Goal: Information Seeking & Learning: Learn about a topic

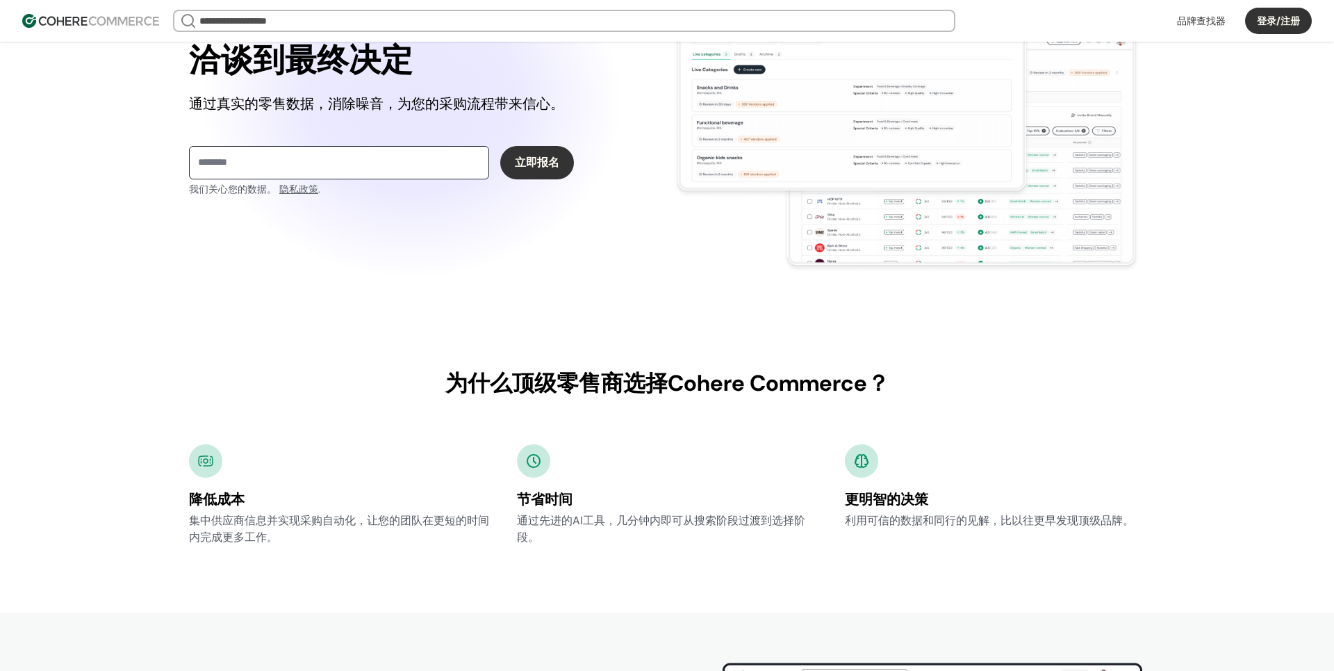
scroll to position [209, 0]
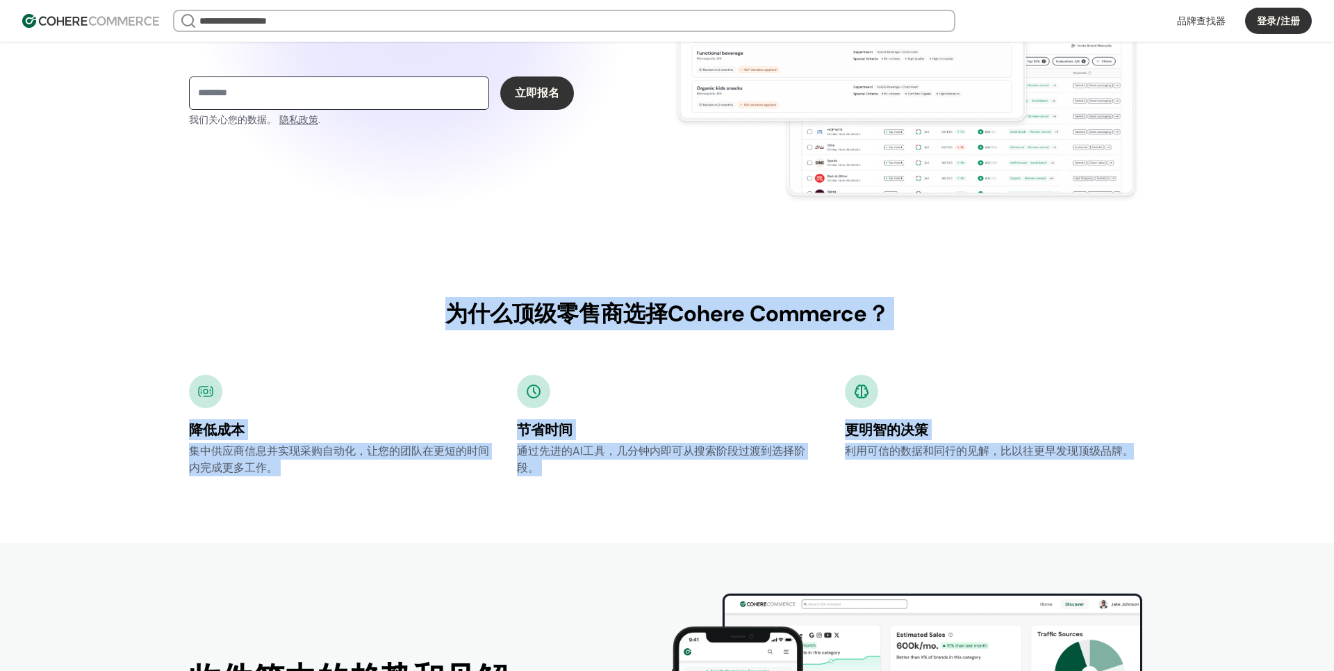
drag, startPoint x: 452, startPoint y: 313, endPoint x: 1150, endPoint y: 459, distance: 713.0
click at [1150, 459] on div "为什么顶级零售商选择Cohere Commerce？ 利益 为什么顶级零售商选择Cohere Commerce？ Subheader copy 降低成本 集中…" at bounding box center [667, 386] width 1001 height 313
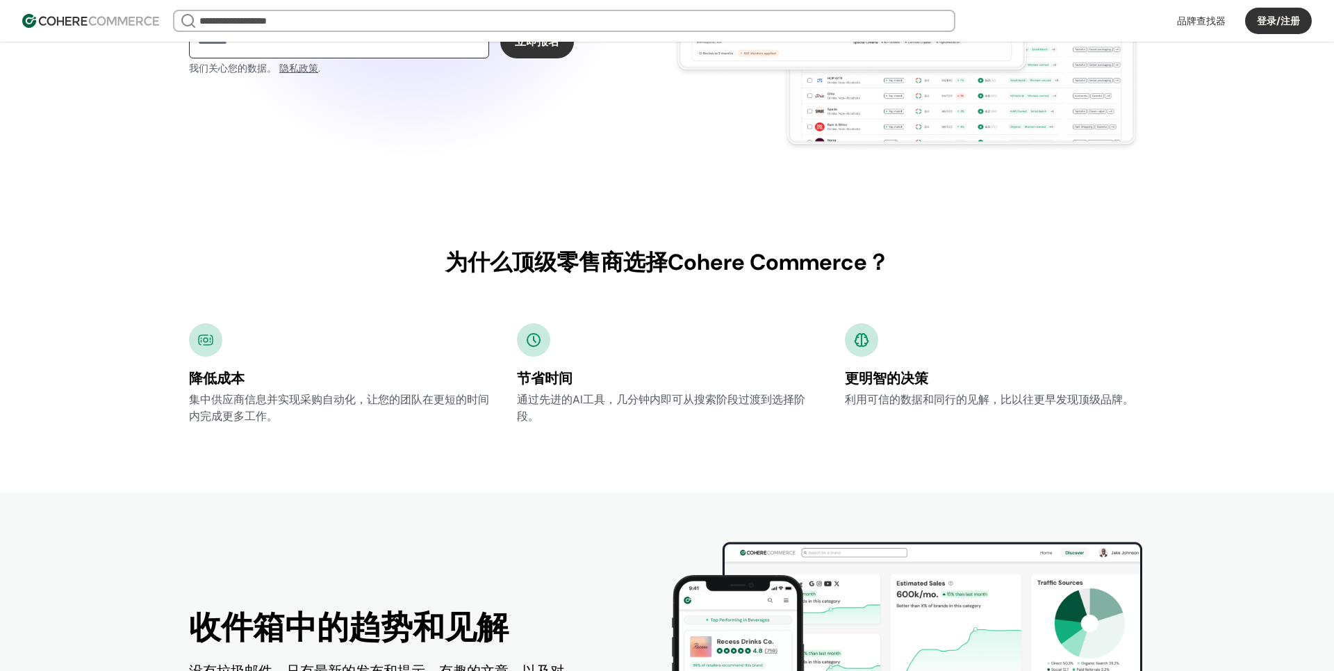
scroll to position [348, 0]
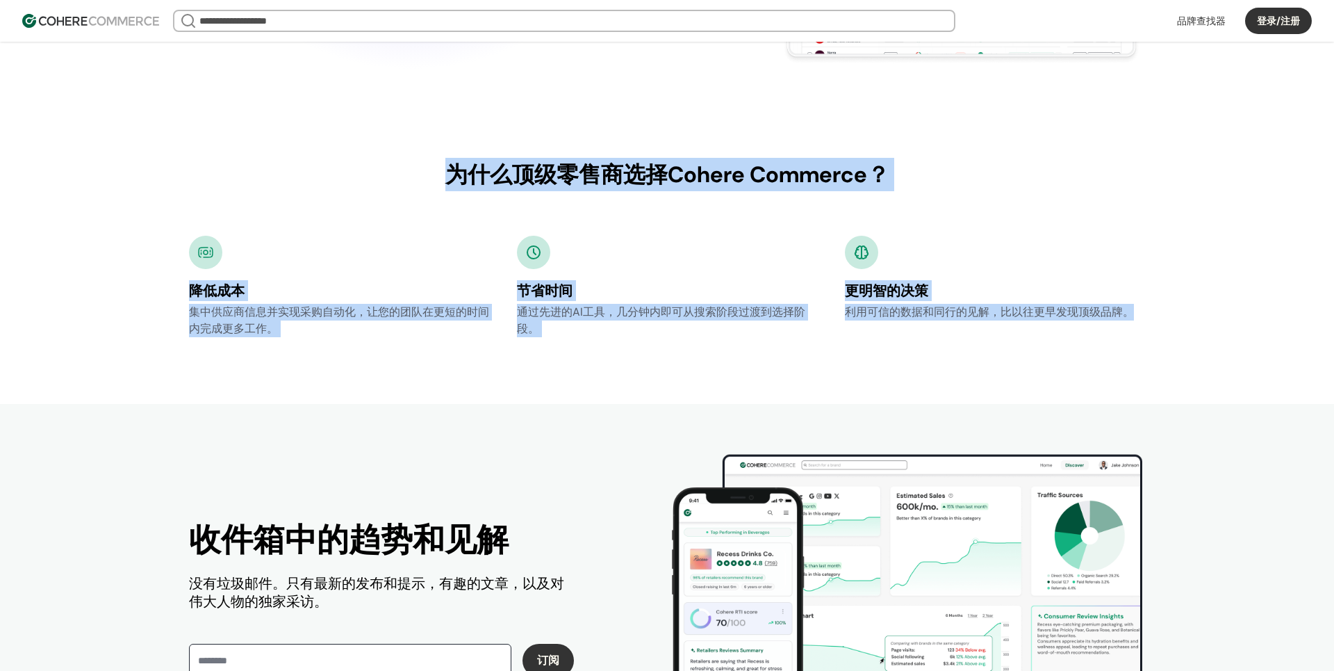
drag, startPoint x: 450, startPoint y: 167, endPoint x: 1132, endPoint y: 315, distance: 698.2
click at [1132, 315] on div "为什么顶级零售商选择Cohere Commerce？ 利益 为什么顶级零售商选择Cohere Commerce？ Subheader copy 降低成本 集中…" at bounding box center [667, 247] width 1001 height 313
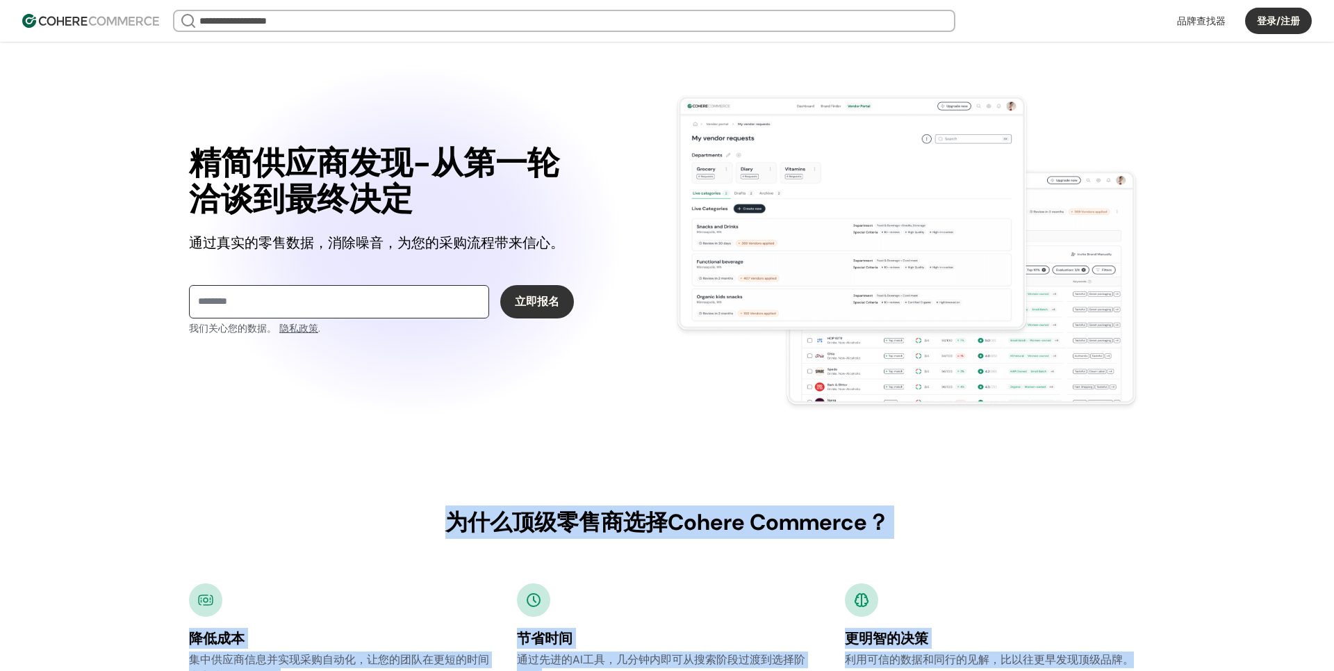
scroll to position [278, 0]
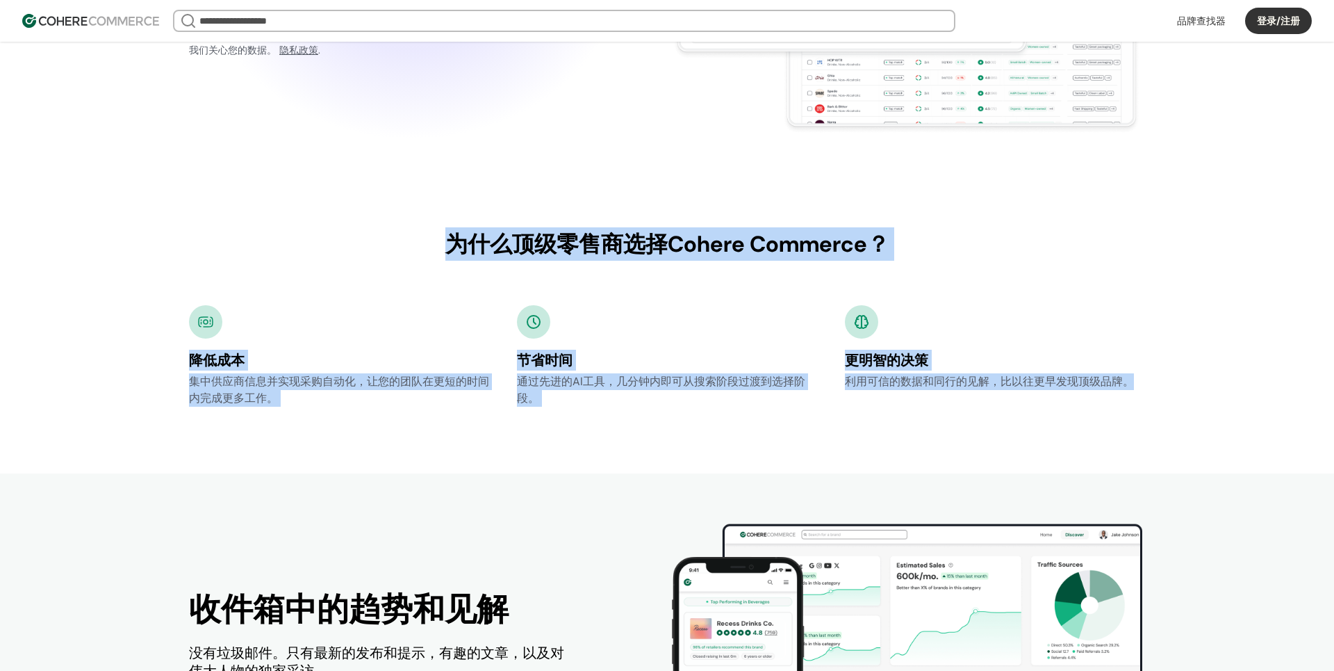
click at [685, 198] on div "为什么顶级零售商选择Cohere Commerce？ 利益 为什么顶级零售商选择Cohere Commerce？ Subheader copy 降低成本 集中…" at bounding box center [667, 317] width 1001 height 313
click at [669, 236] on div "为什么顶级零售商选择Cohere Commerce？" at bounding box center [667, 243] width 956 height 33
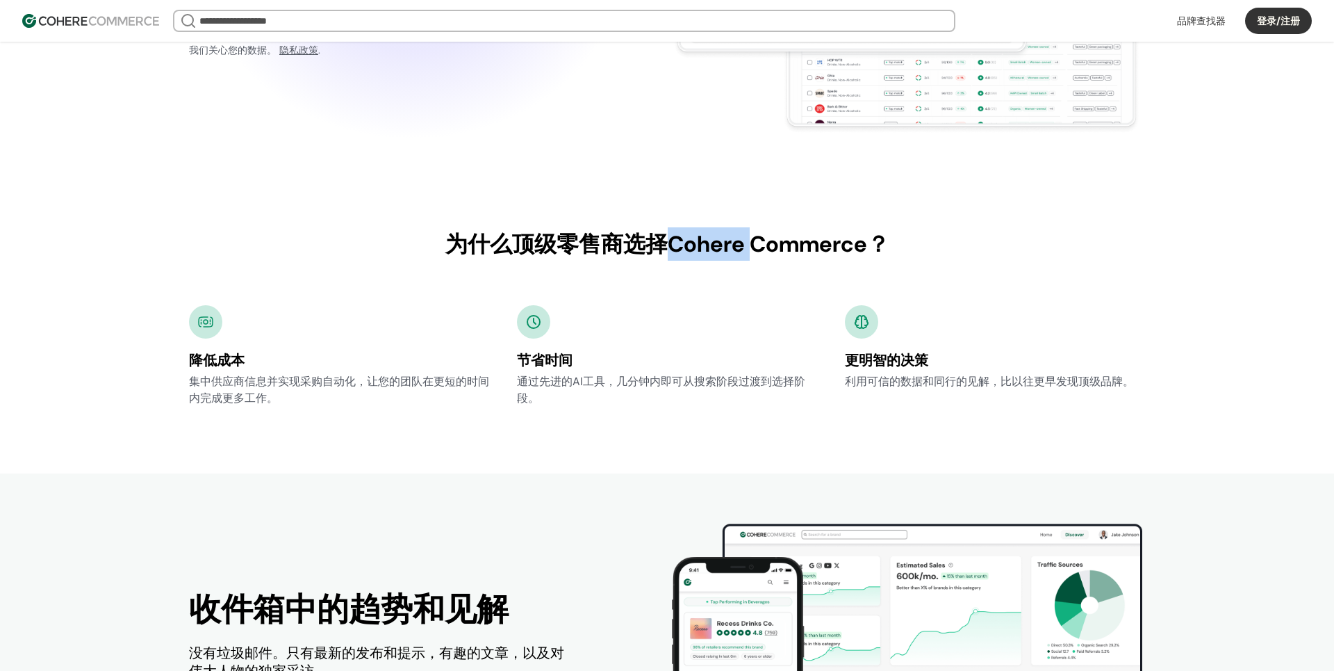
click at [669, 236] on div "为什么顶级零售商选择Cohere Commerce？" at bounding box center [667, 243] width 956 height 33
click at [657, 239] on div "为什么顶级零售商选择Cohere Commerce？" at bounding box center [667, 243] width 956 height 33
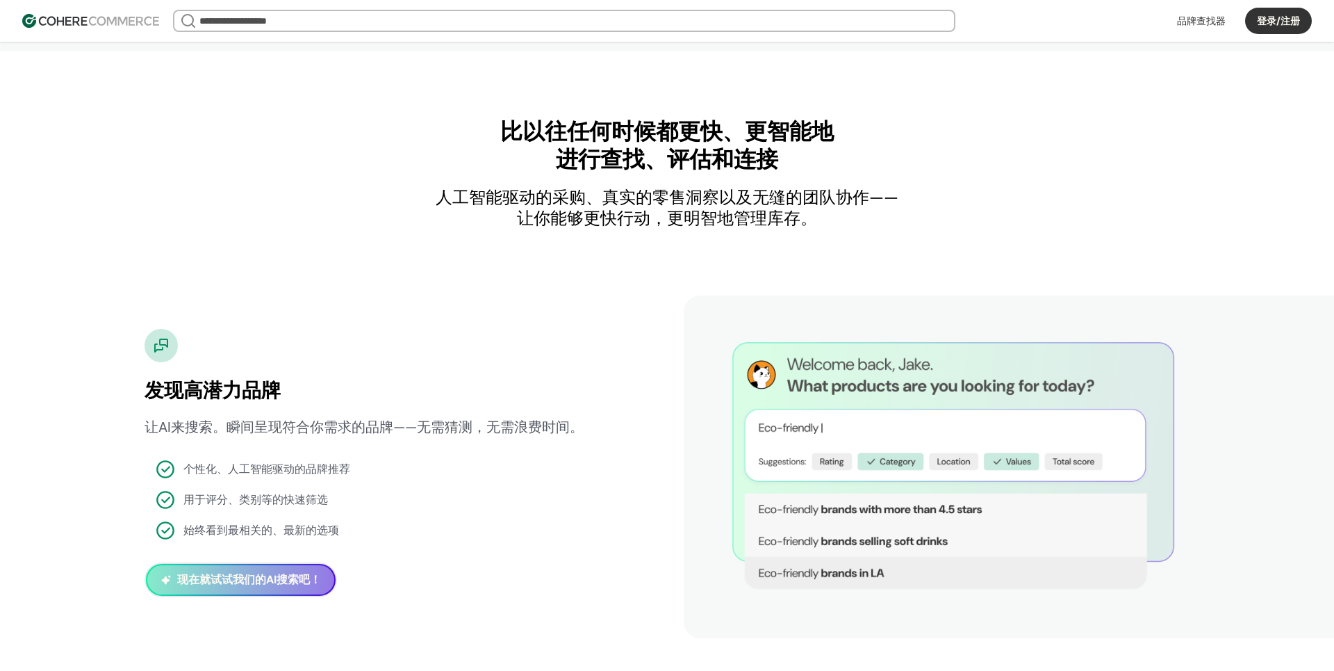
scroll to position [1112, 0]
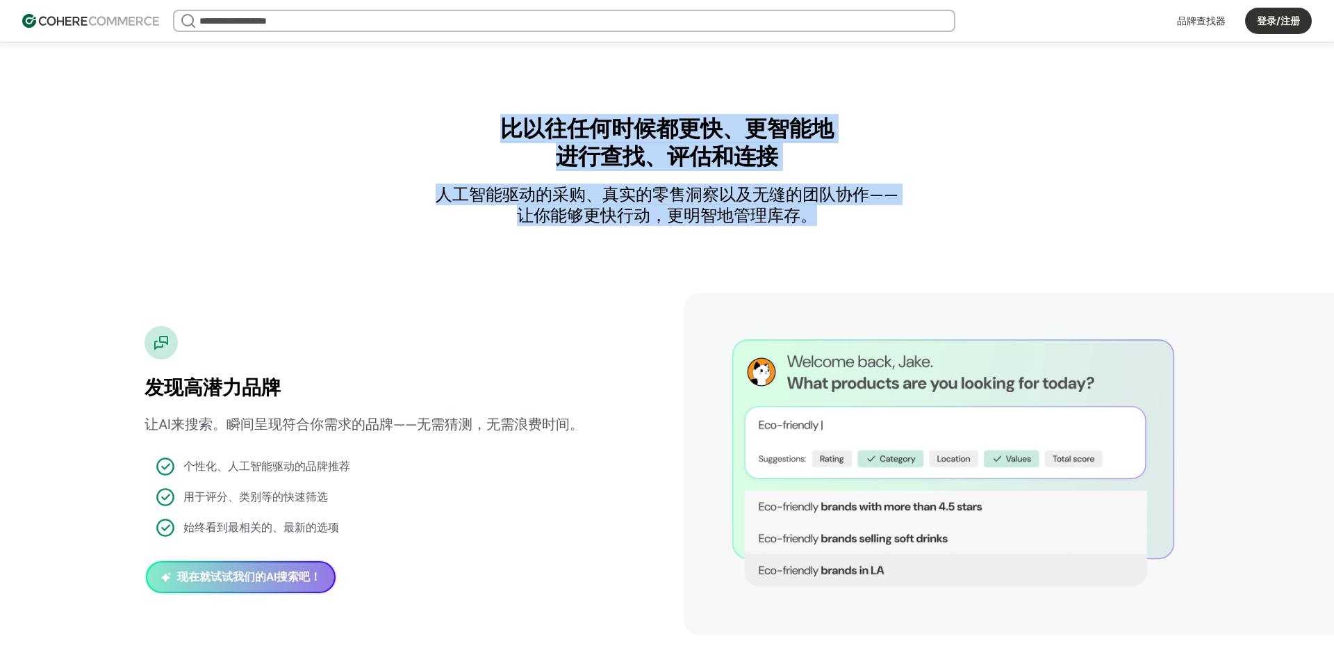
drag, startPoint x: 533, startPoint y: 137, endPoint x: 828, endPoint y: 209, distance: 304.1
click at [828, 209] on div "特点 比以往任何时候都更快、更智能地进行查找、评估和连接 人工智能驱动的采购、真实的零售洞察以及无缝的团队协作——让你能够更快行动，更明智地管理库存。" at bounding box center [667, 170] width 1334 height 111
click at [826, 212] on div "人工智能驱动的采购、真实的零售洞察以及无缝的团队协作——让你能够更快行动，更明智地管理库存。" at bounding box center [667, 205] width 473 height 42
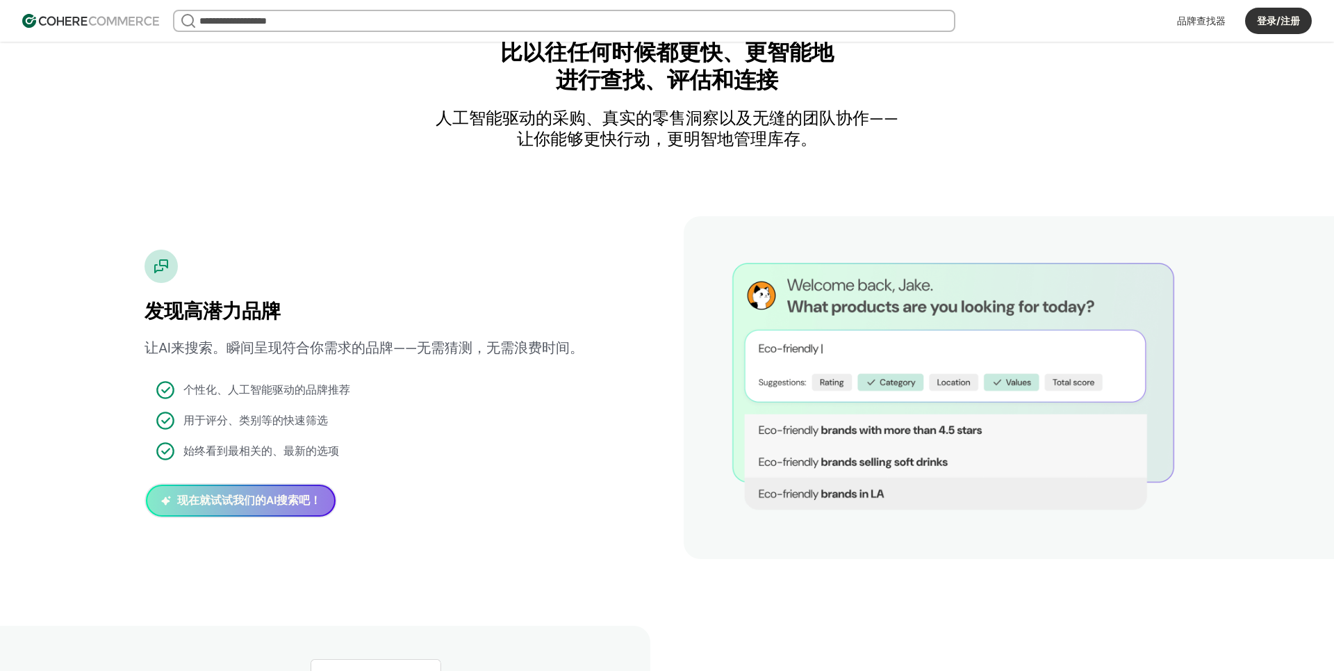
scroll to position [1321, 0]
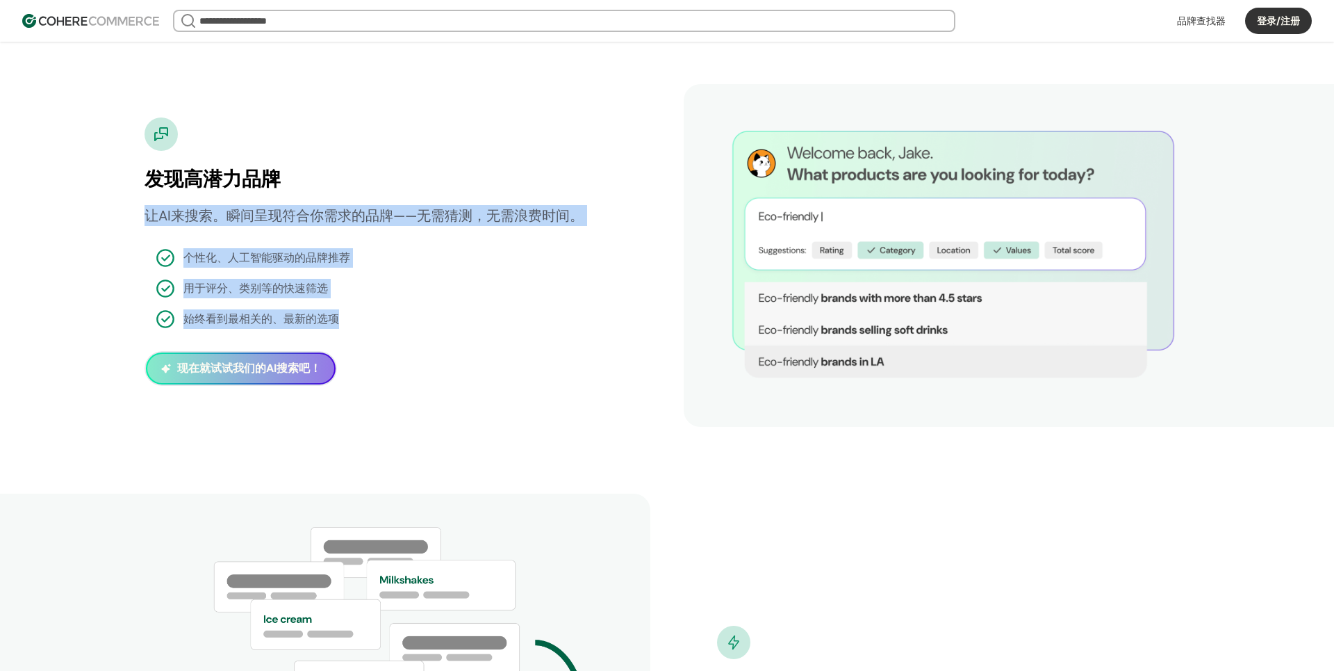
drag, startPoint x: 148, startPoint y: 210, endPoint x: 381, endPoint y: 321, distance: 258.0
click at [373, 323] on div "发现高潜力品牌 让AI来搜索。瞬间呈现符合你需求的品牌——无需猜测，无需浪费时间。 个性化、人工智能驱动的品牌推荐 用于评分、类别等的快速筛选 始终看到最相关…" at bounding box center [381, 222] width 473 height 211
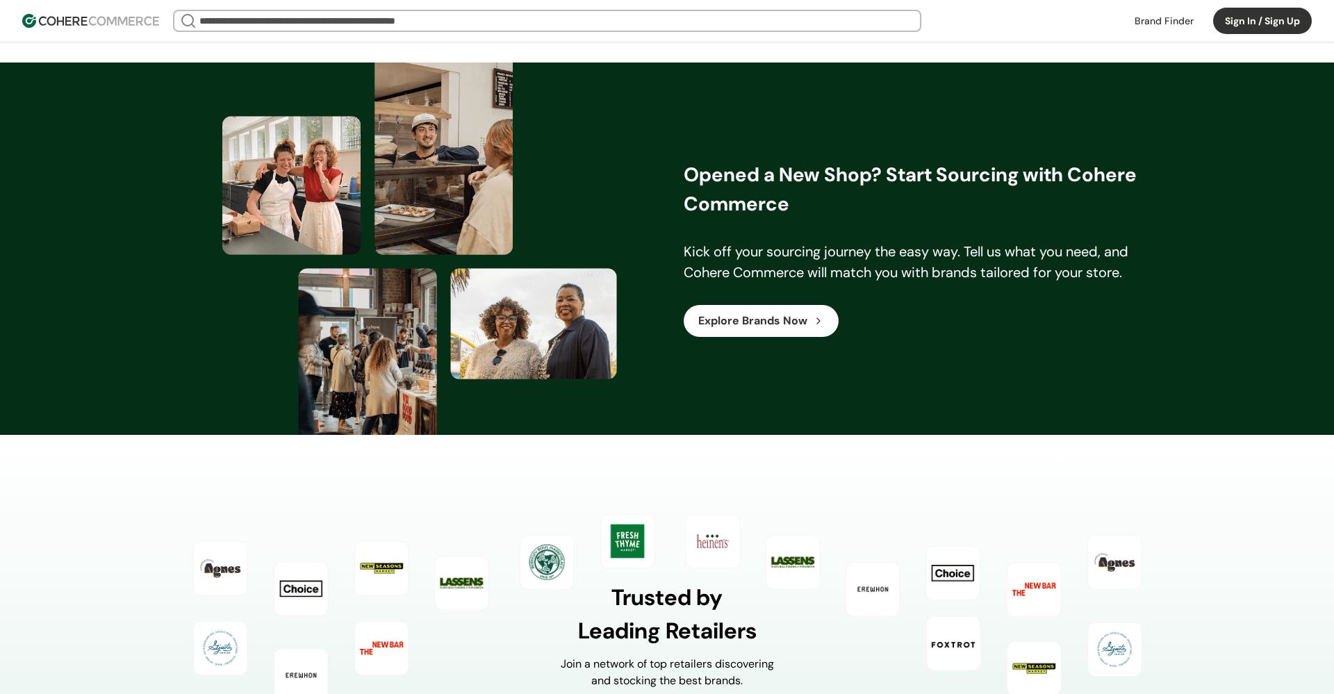
scroll to position [2845, 0]
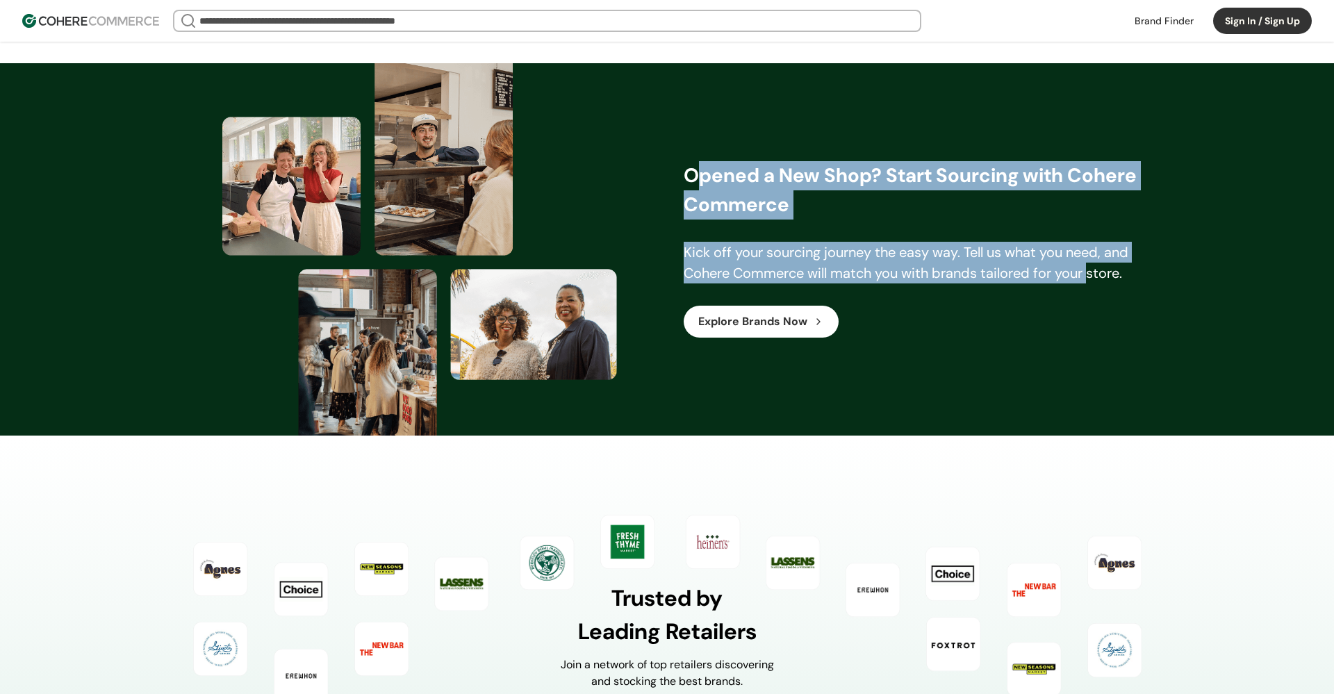
drag, startPoint x: 712, startPoint y: 178, endPoint x: 1090, endPoint y: 263, distance: 387.6
click at [1090, 263] on div "Opened a New Shop? Start Sourcing with Cohere Commerce Kick off your sourcing j…" at bounding box center [914, 249] width 461 height 177
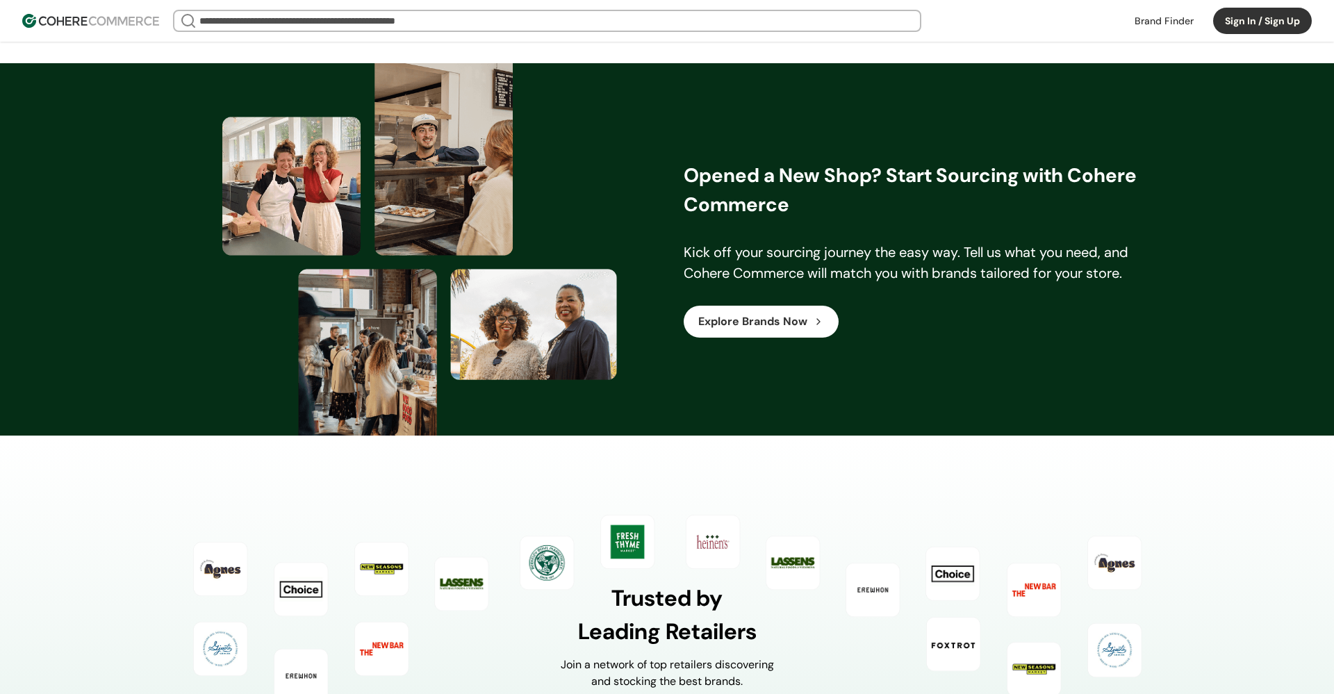
drag, startPoint x: 1183, startPoint y: 239, endPoint x: 1131, endPoint y: 283, distance: 68.1
click at [1131, 283] on div "Kick off your sourcing journey the easy way. Tell us what you need, and Cohere …" at bounding box center [914, 263] width 461 height 42
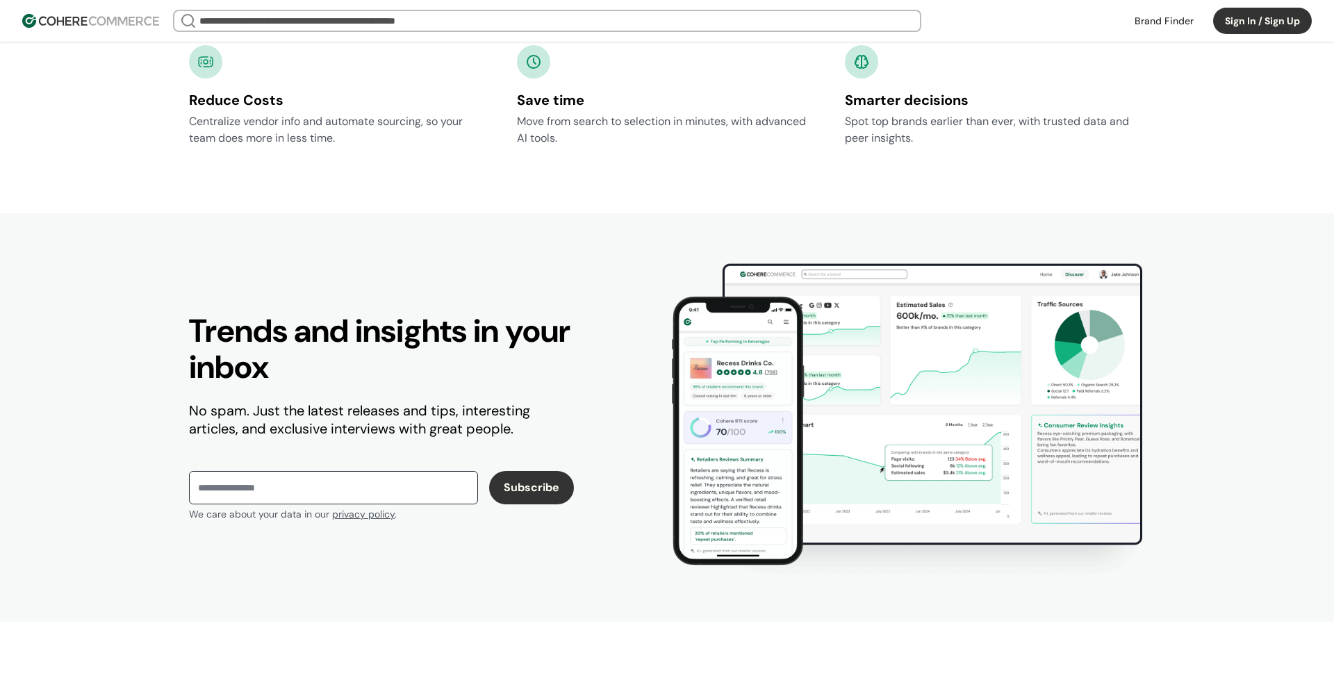
scroll to position [482, 0]
